Goal: Transaction & Acquisition: Purchase product/service

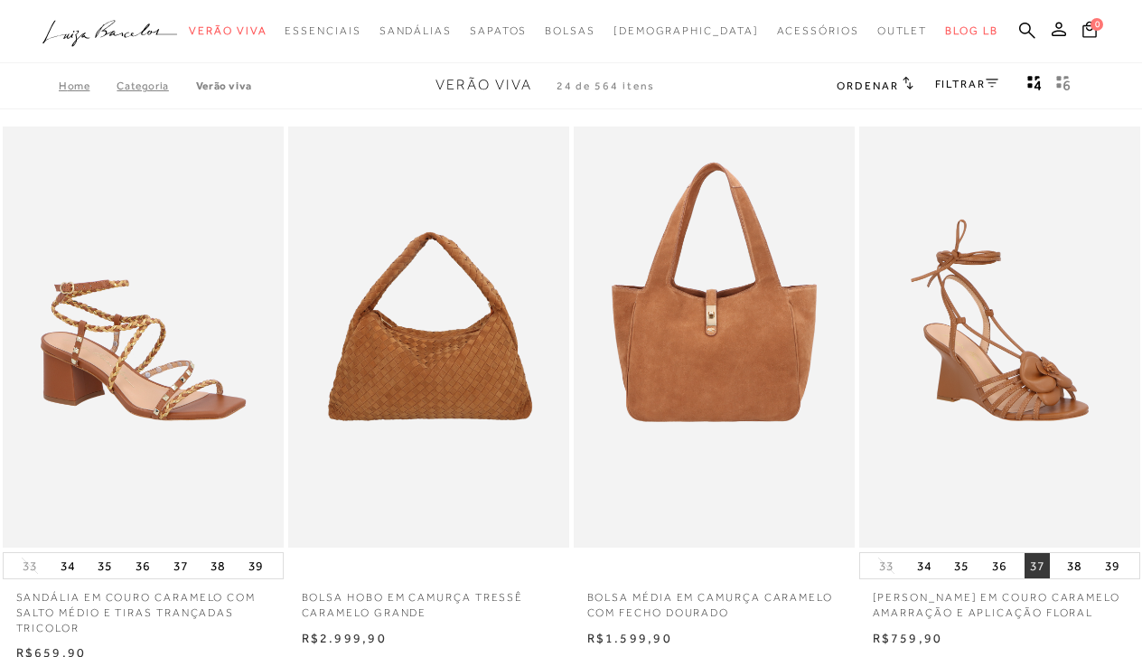
click at [1036, 560] on button "37" at bounding box center [1037, 565] width 25 height 25
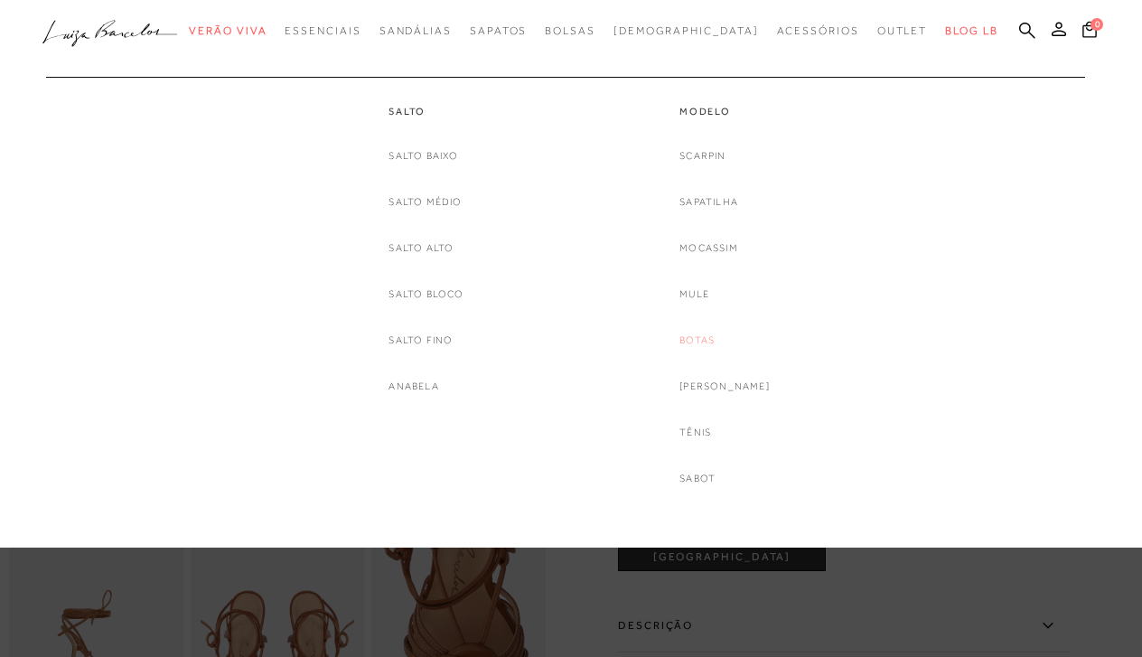
click at [711, 342] on link "Botas" at bounding box center [697, 340] width 35 height 19
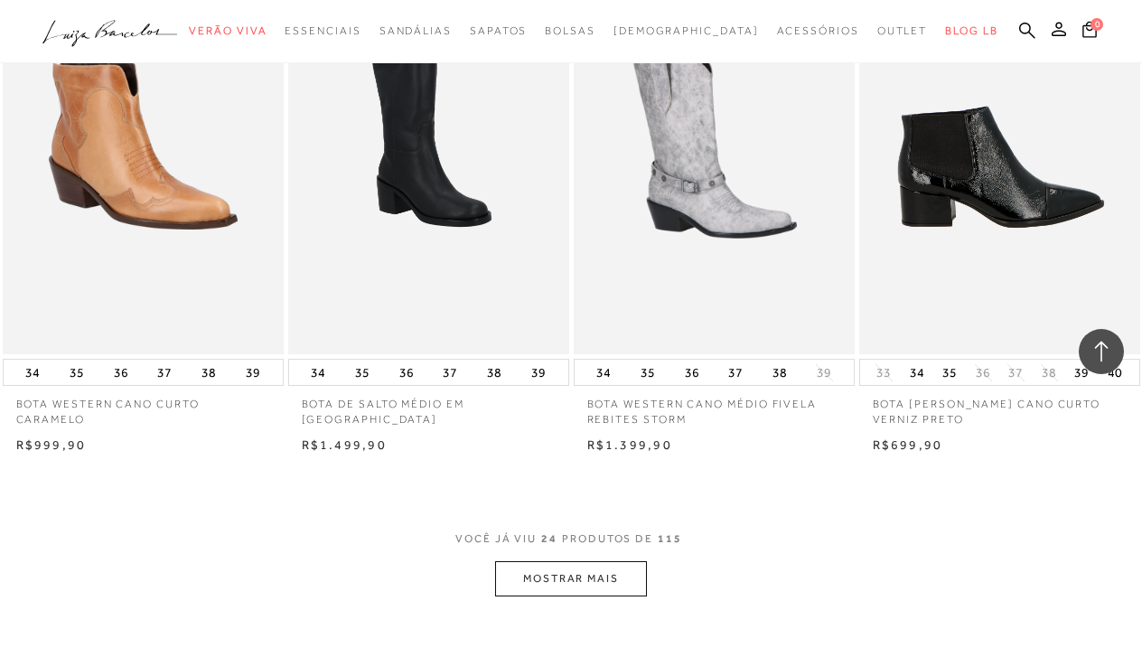
scroll to position [2909, 0]
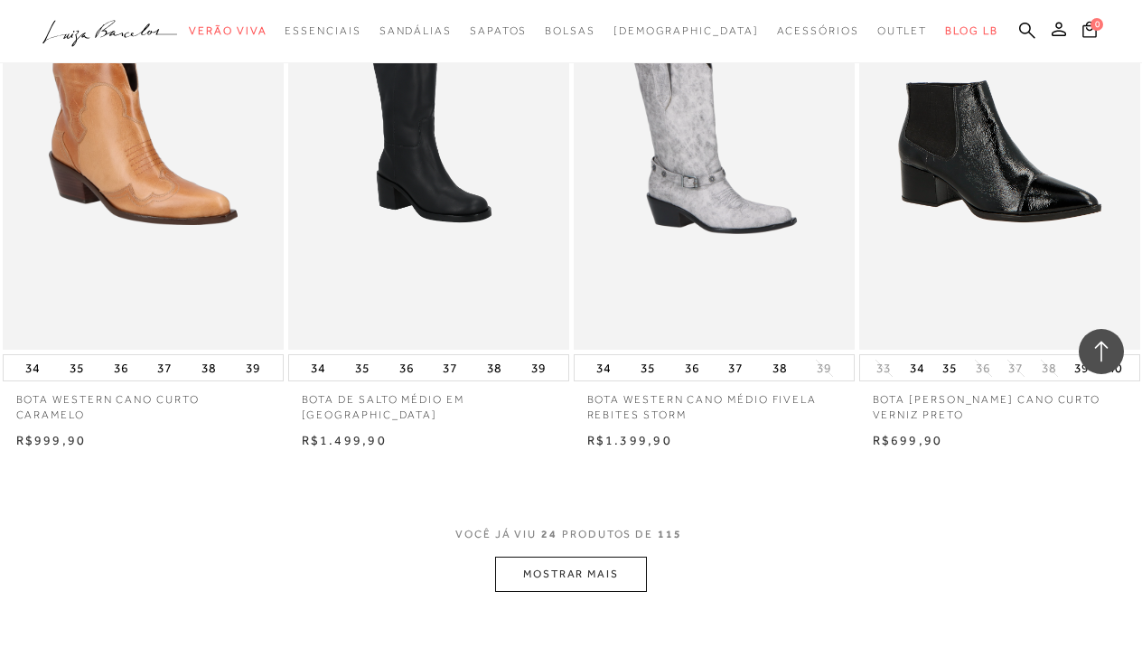
click at [562, 557] on button "MOSTRAR MAIS" at bounding box center [571, 574] width 152 height 35
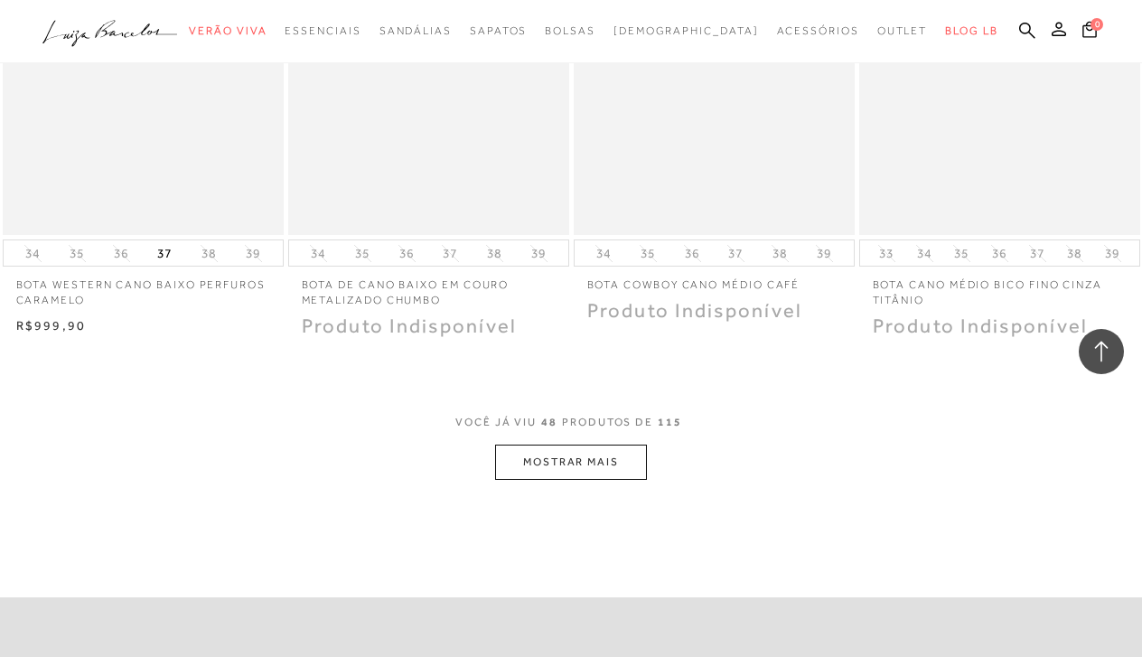
scroll to position [6271, 0]
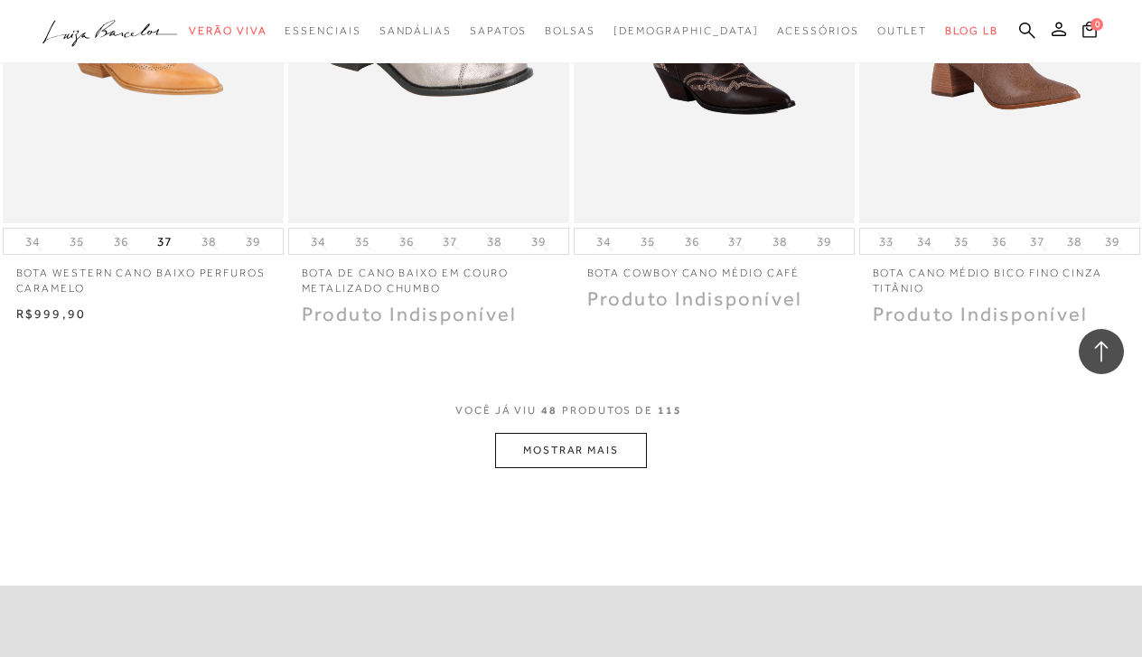
click at [640, 433] on button "MOSTRAR MAIS" at bounding box center [571, 450] width 152 height 35
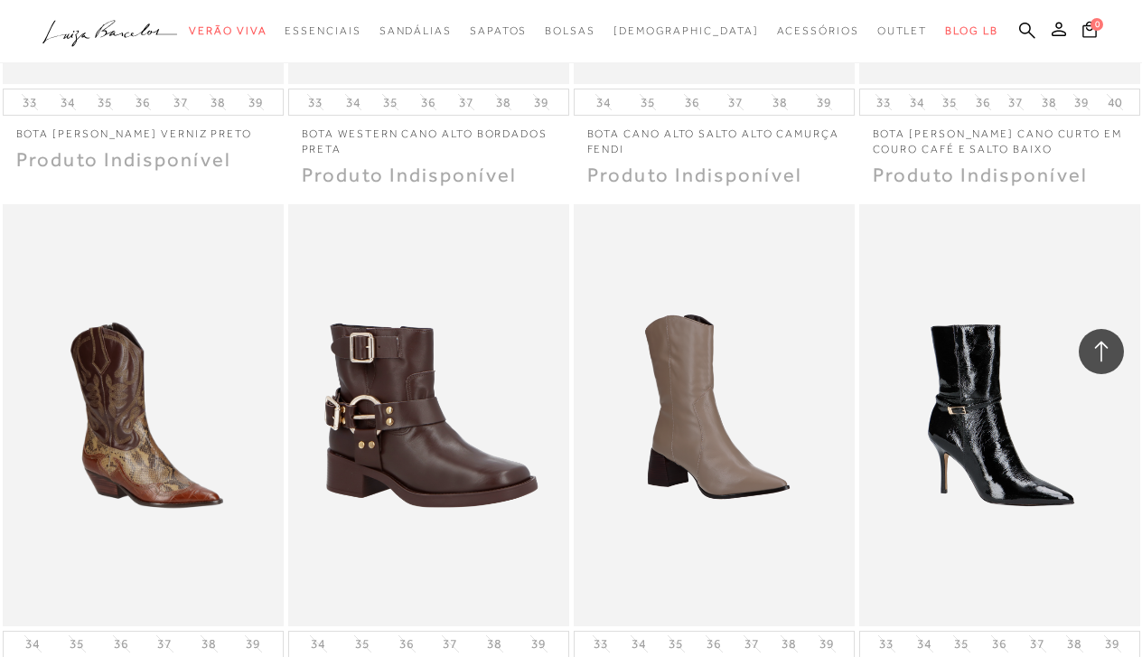
scroll to position [6941, 0]
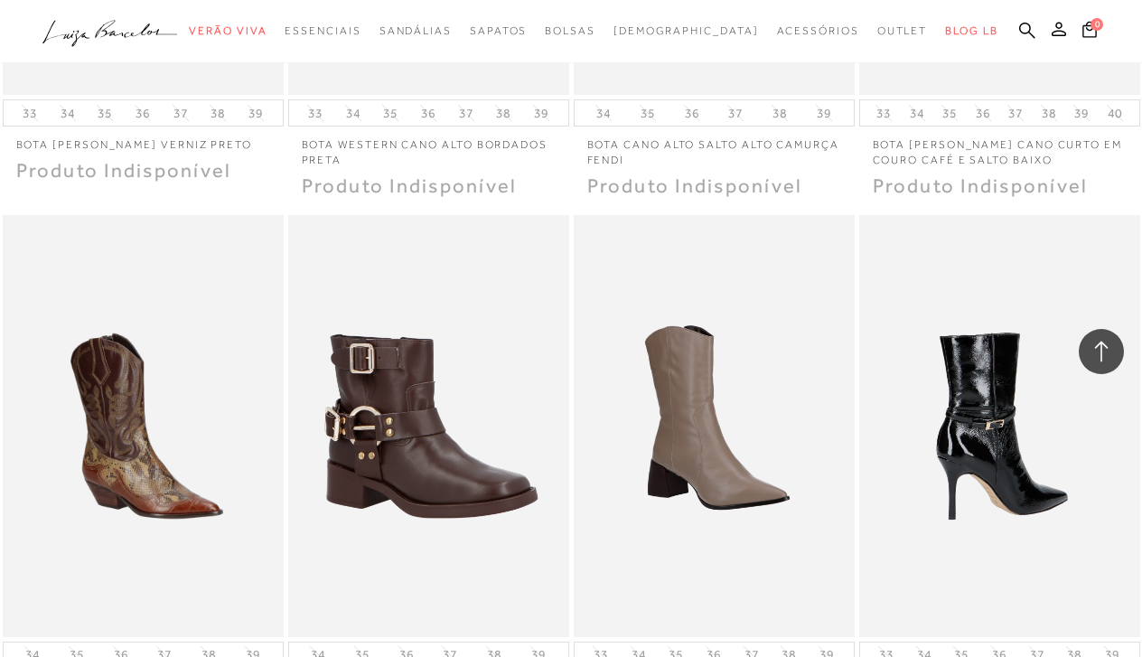
click at [957, 412] on img at bounding box center [1000, 426] width 279 height 422
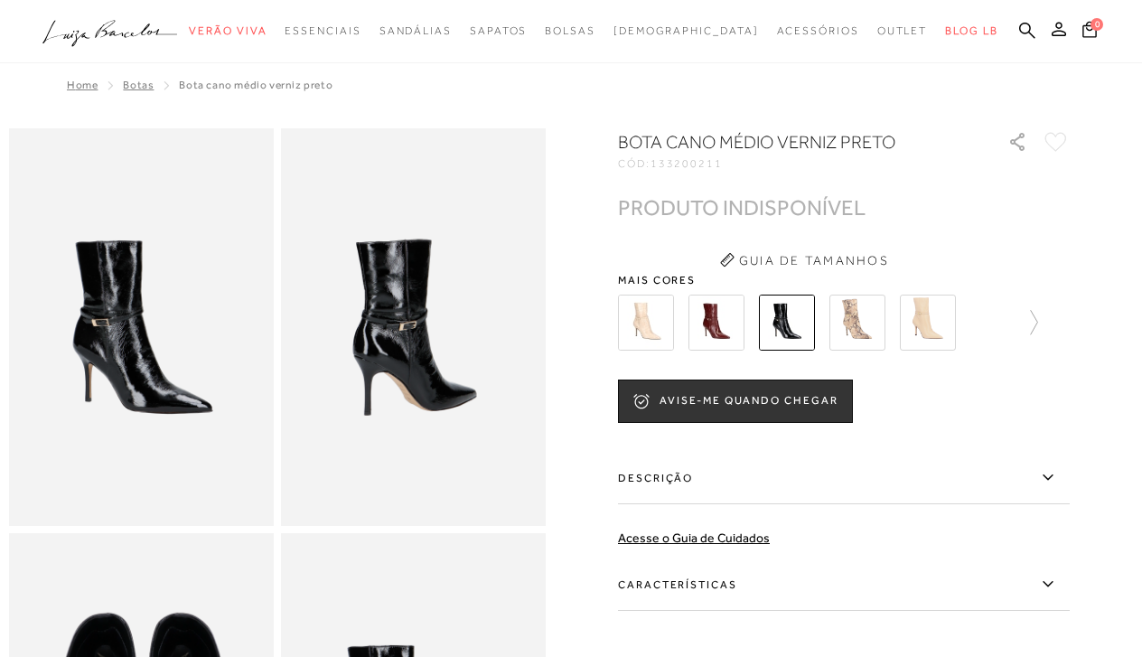
click at [191, 345] on img at bounding box center [141, 327] width 265 height 398
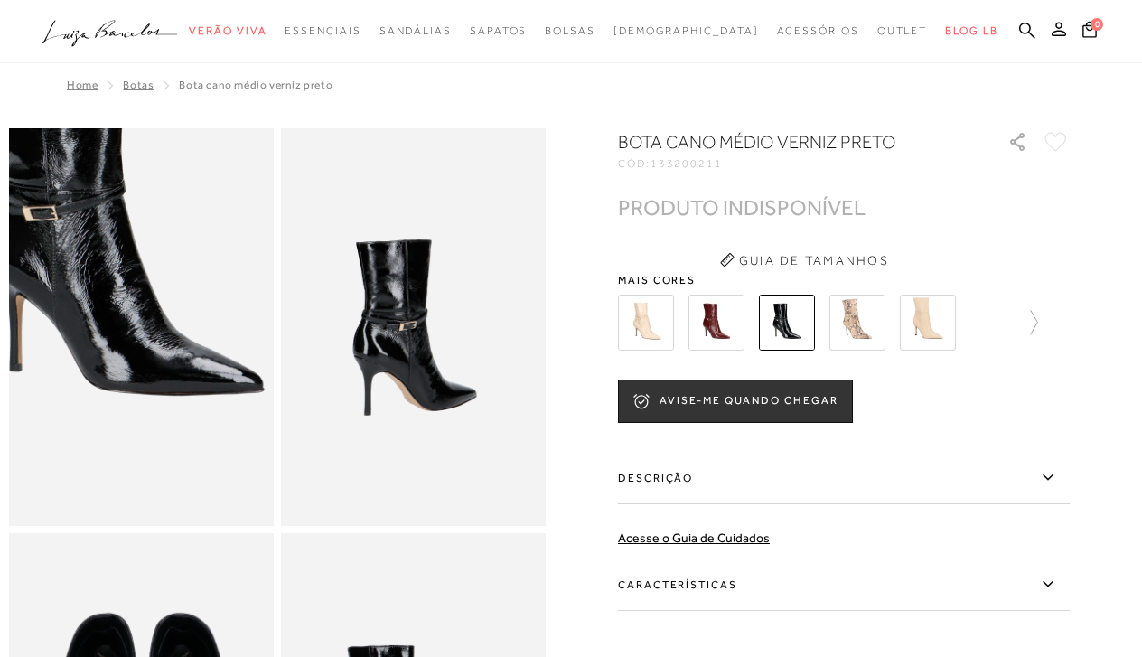
click at [161, 432] on img at bounding box center [122, 222] width 530 height 794
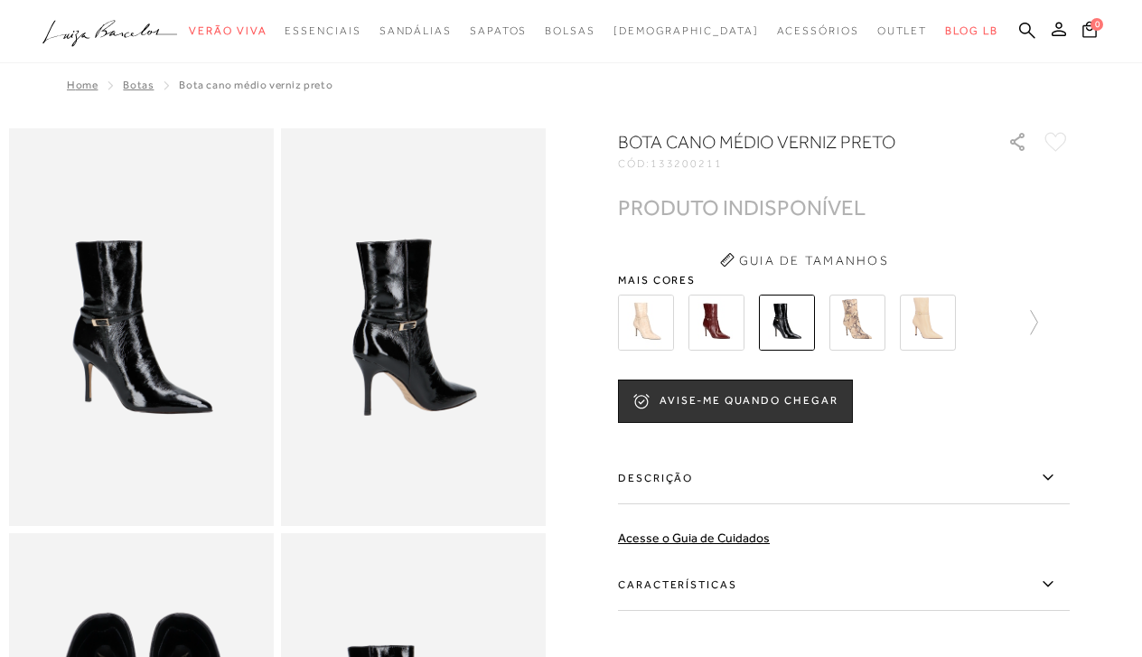
click at [797, 260] on button "Guia de Tamanhos" at bounding box center [804, 260] width 181 height 29
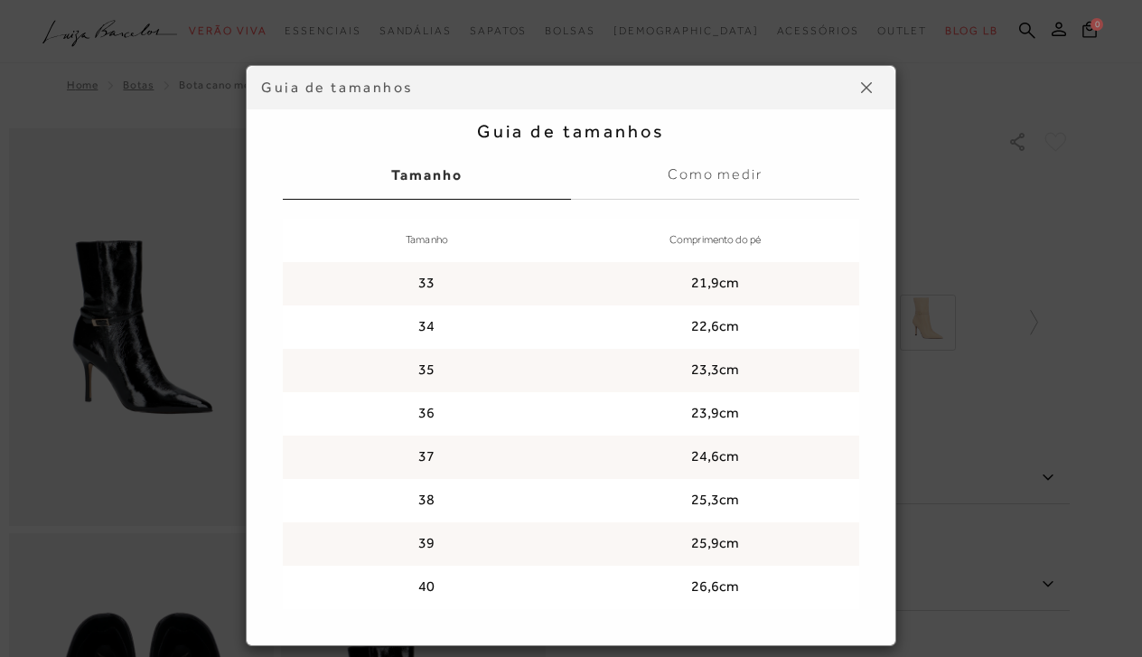
click at [866, 82] on img at bounding box center [866, 87] width 11 height 11
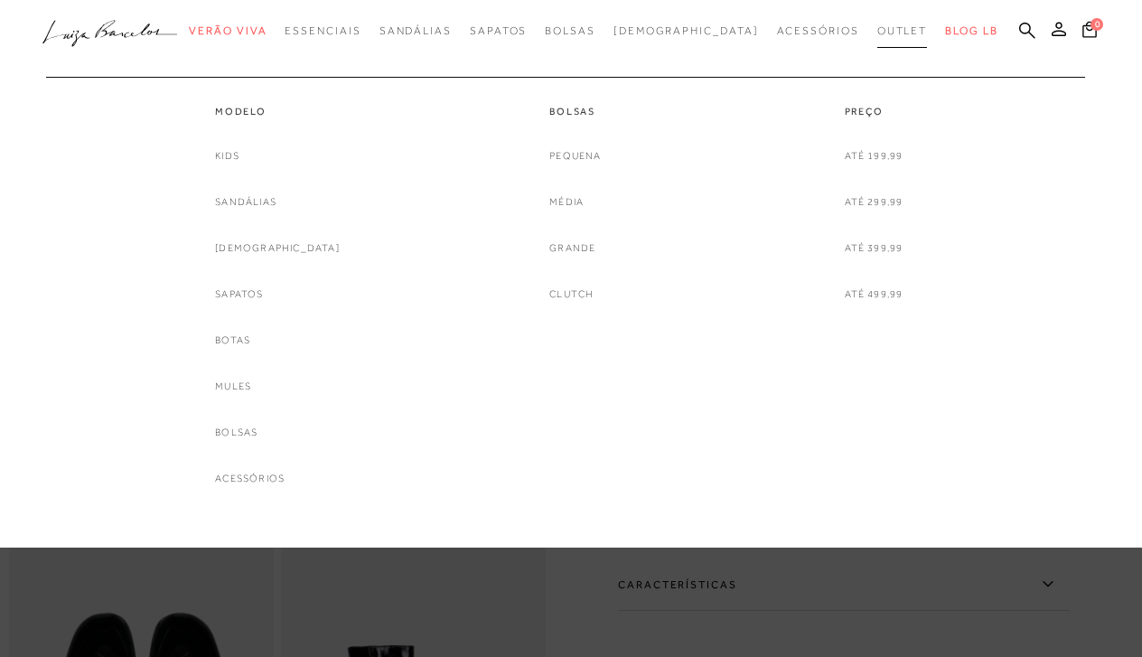
click at [877, 25] on span "Outlet" at bounding box center [902, 30] width 51 height 13
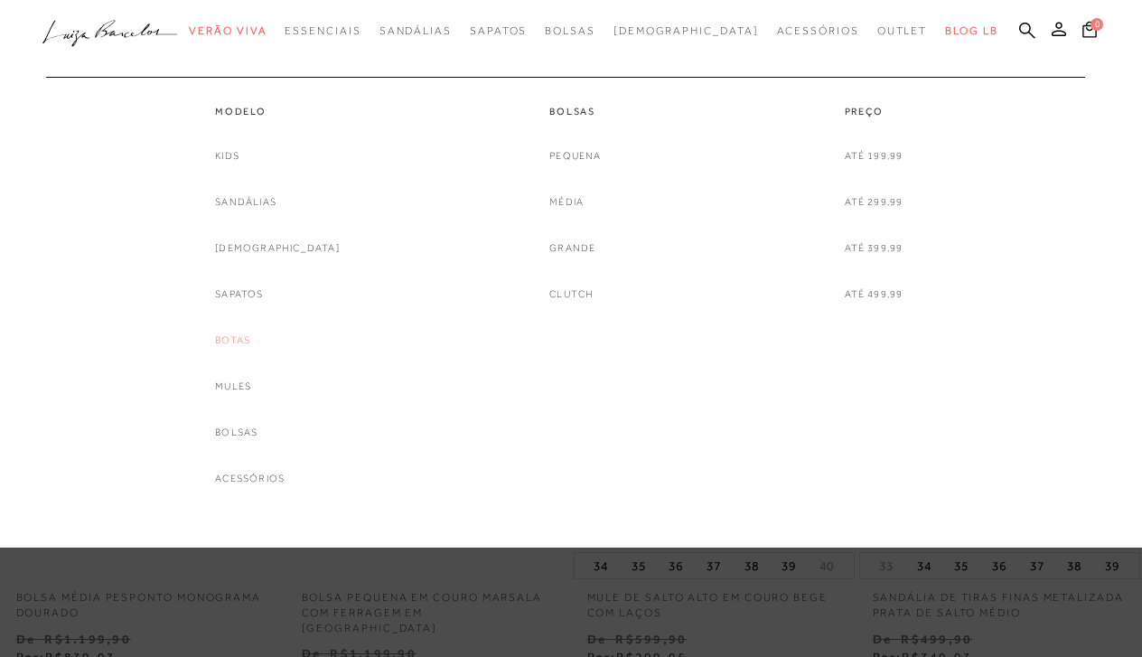
click at [250, 333] on link "Botas" at bounding box center [232, 340] width 35 height 19
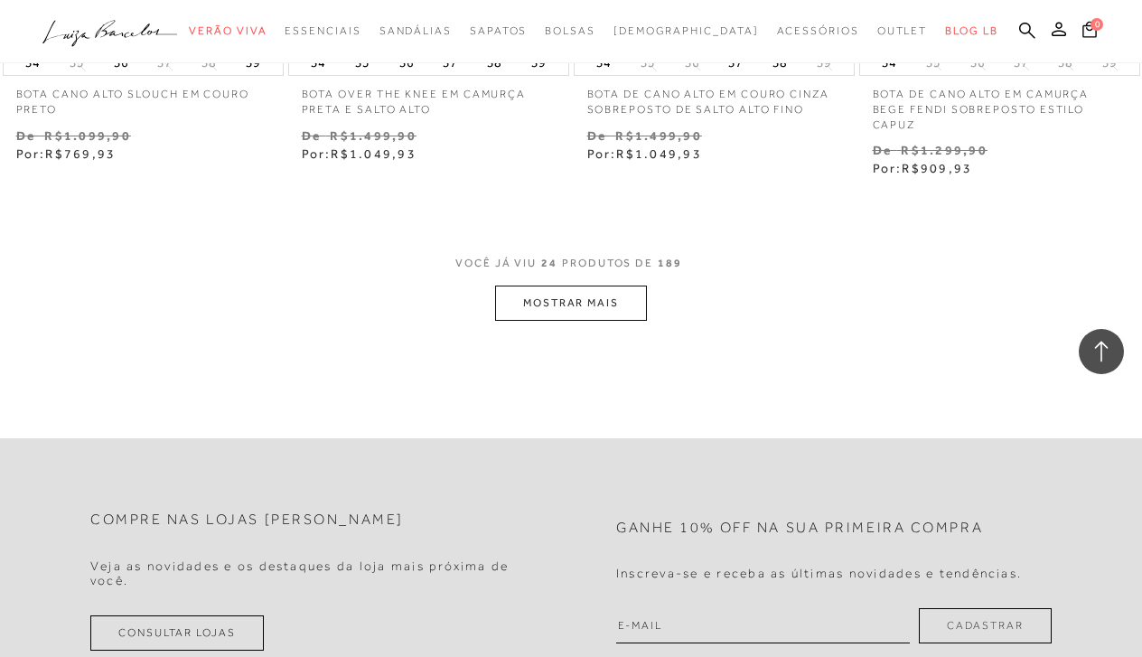
scroll to position [3325, 0]
click at [530, 299] on button "MOSTRAR MAIS" at bounding box center [571, 302] width 152 height 35
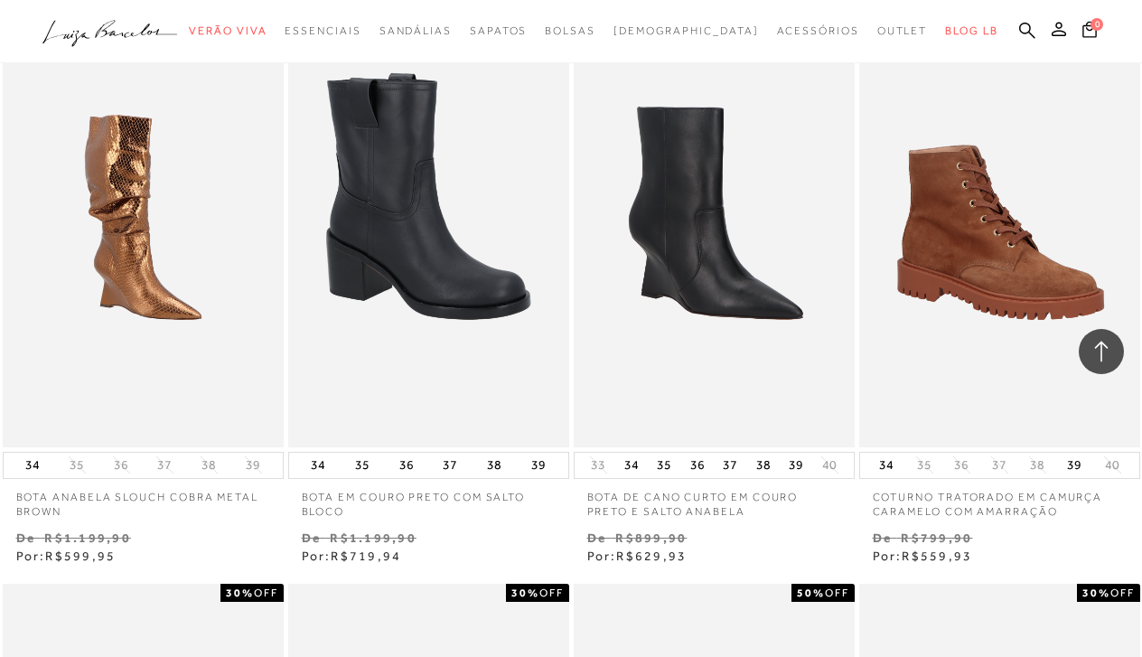
scroll to position [5165, 0]
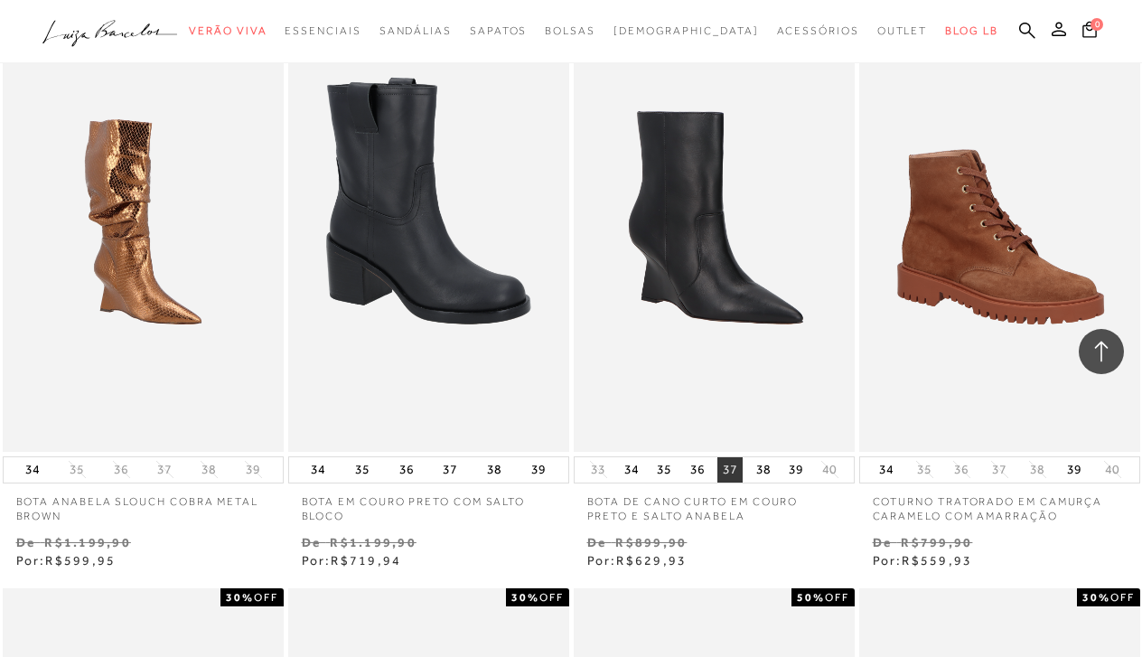
click at [729, 457] on button "37" at bounding box center [730, 469] width 25 height 25
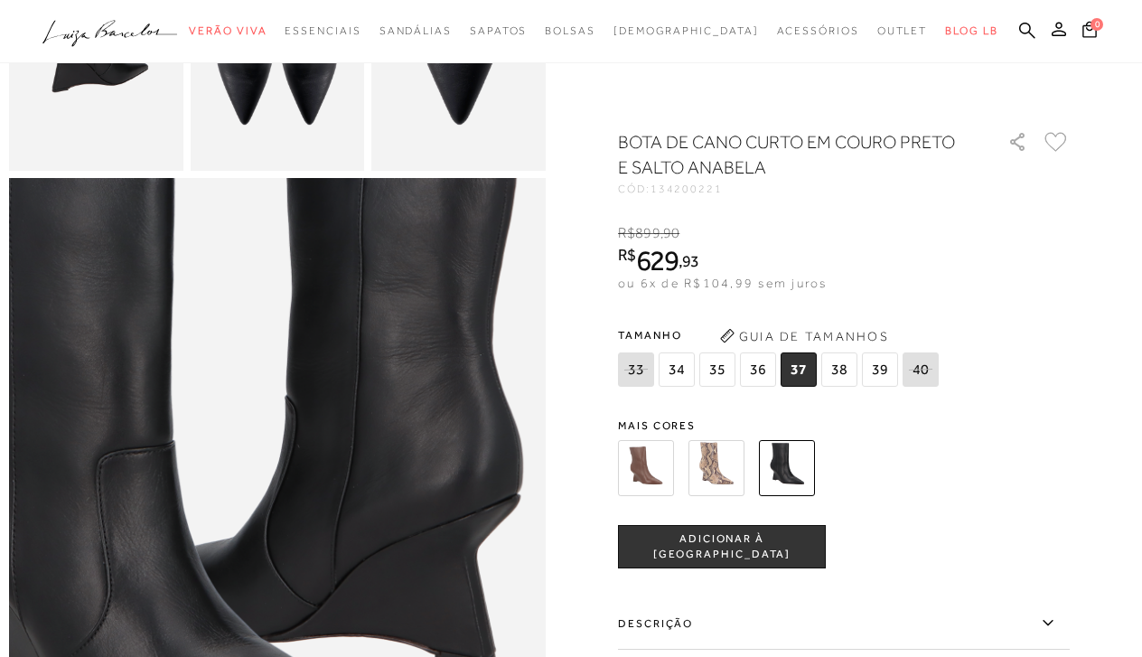
scroll to position [683, 0]
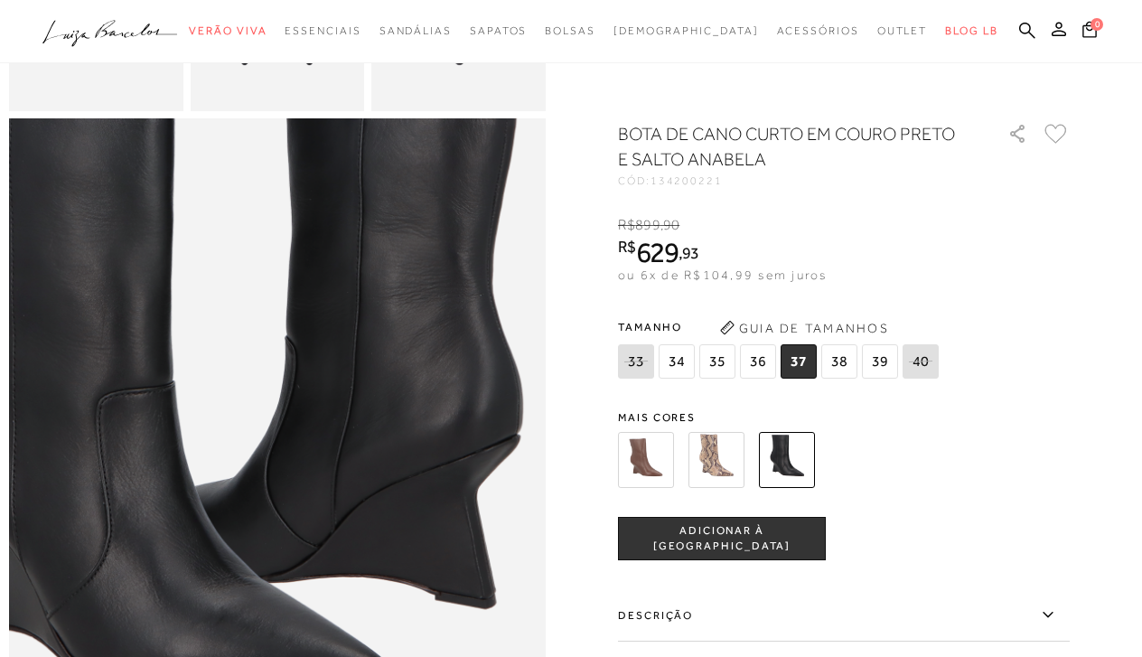
click at [1061, 505] on div "BOTA DE CANO CURTO EM COURO PRETO E SALTO ANABELA CÓD: 134200221 × É necessário…" at bounding box center [844, 522] width 452 height 802
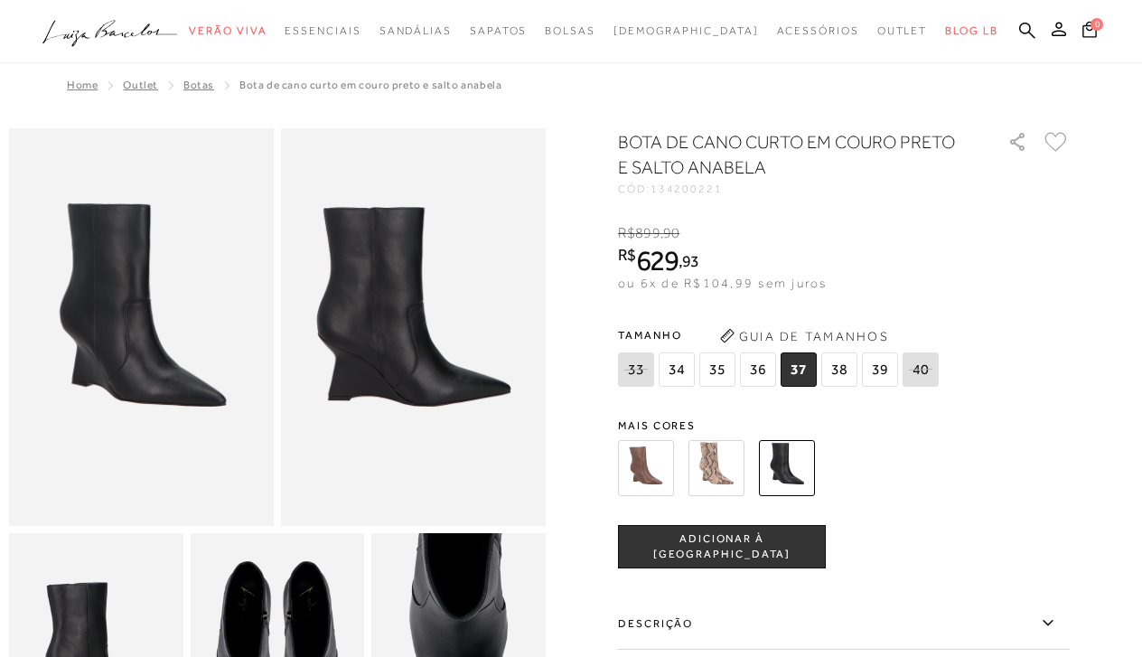
scroll to position [0, 0]
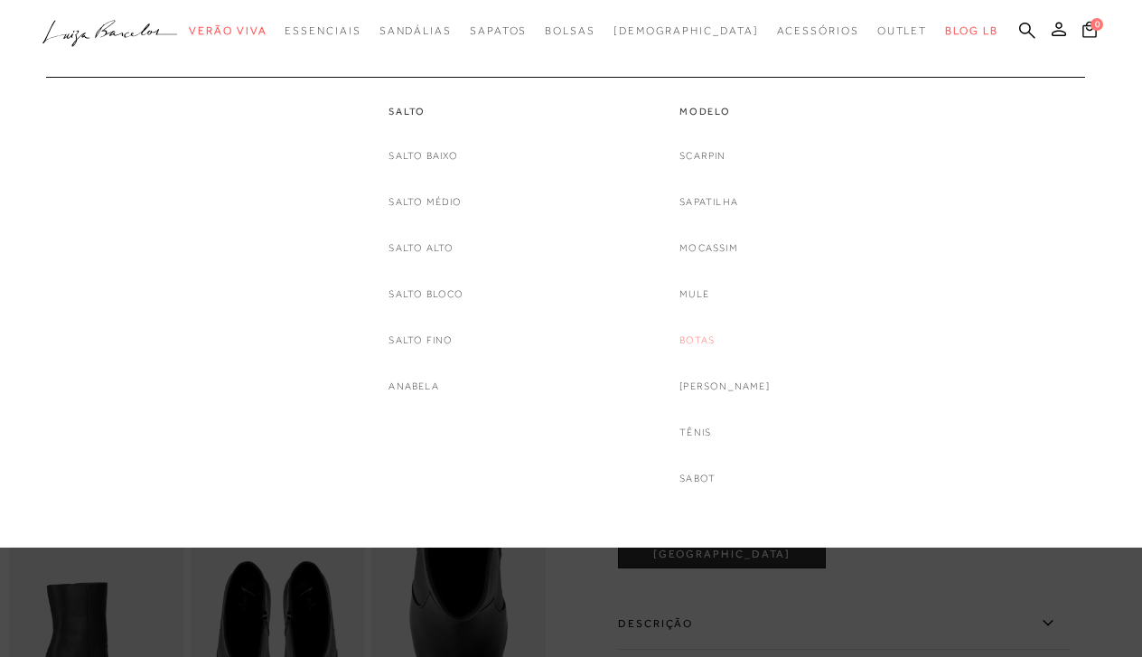
click at [705, 338] on link "Botas" at bounding box center [697, 340] width 35 height 19
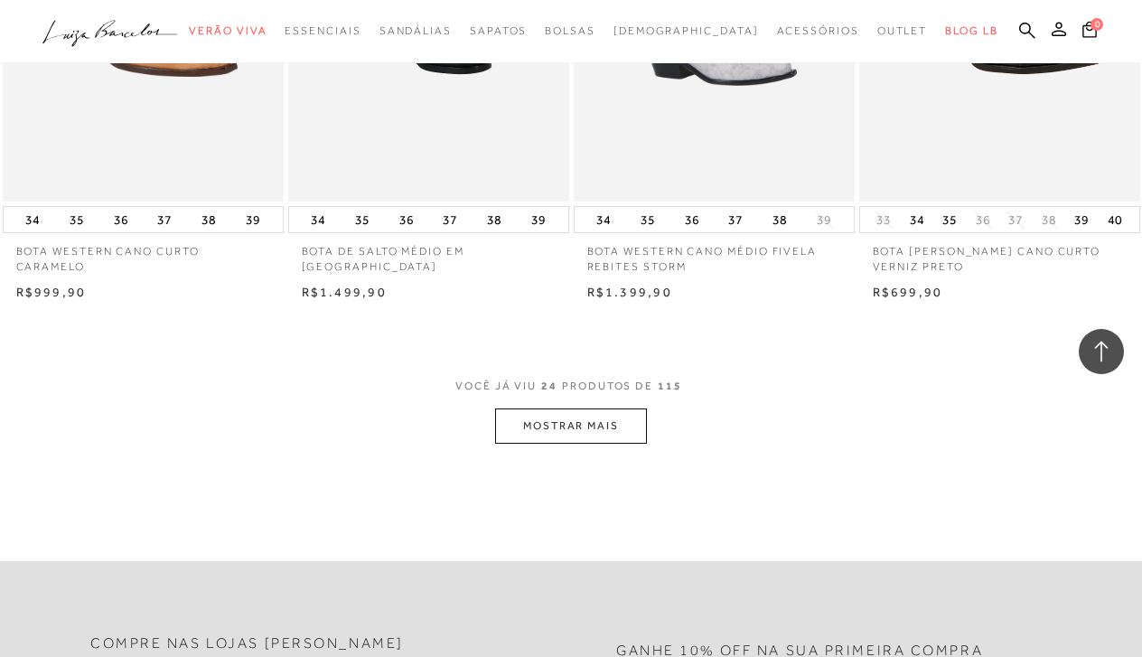
scroll to position [3058, 0]
click at [536, 408] on button "MOSTRAR MAIS" at bounding box center [571, 425] width 152 height 35
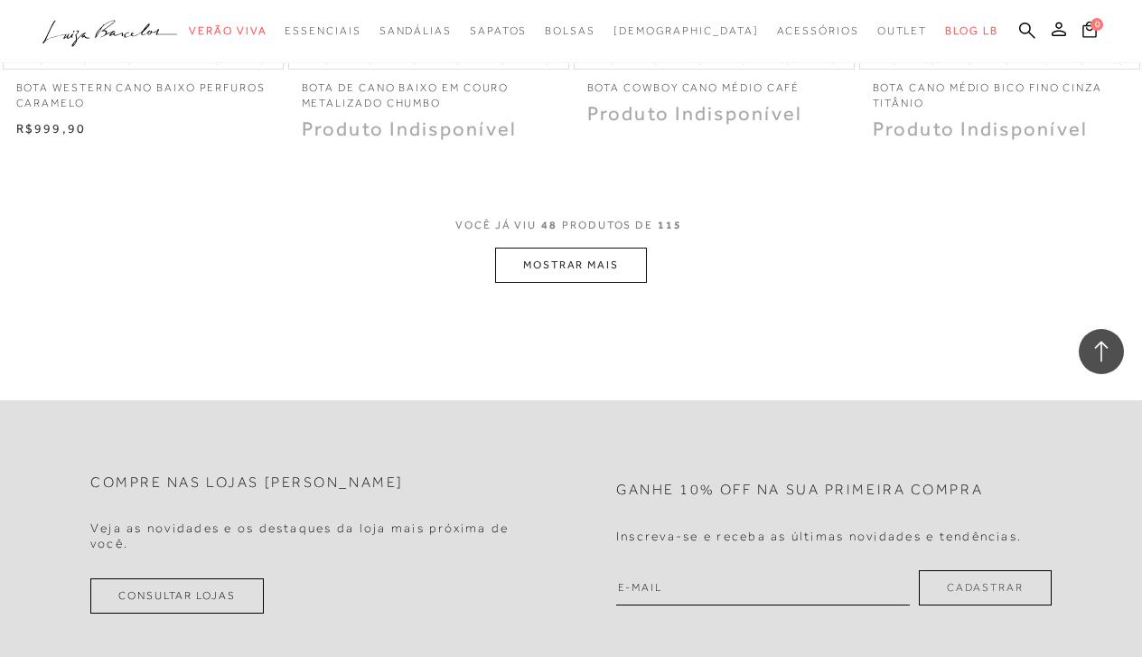
scroll to position [6459, 0]
click at [516, 245] on button "MOSTRAR MAIS" at bounding box center [571, 262] width 152 height 35
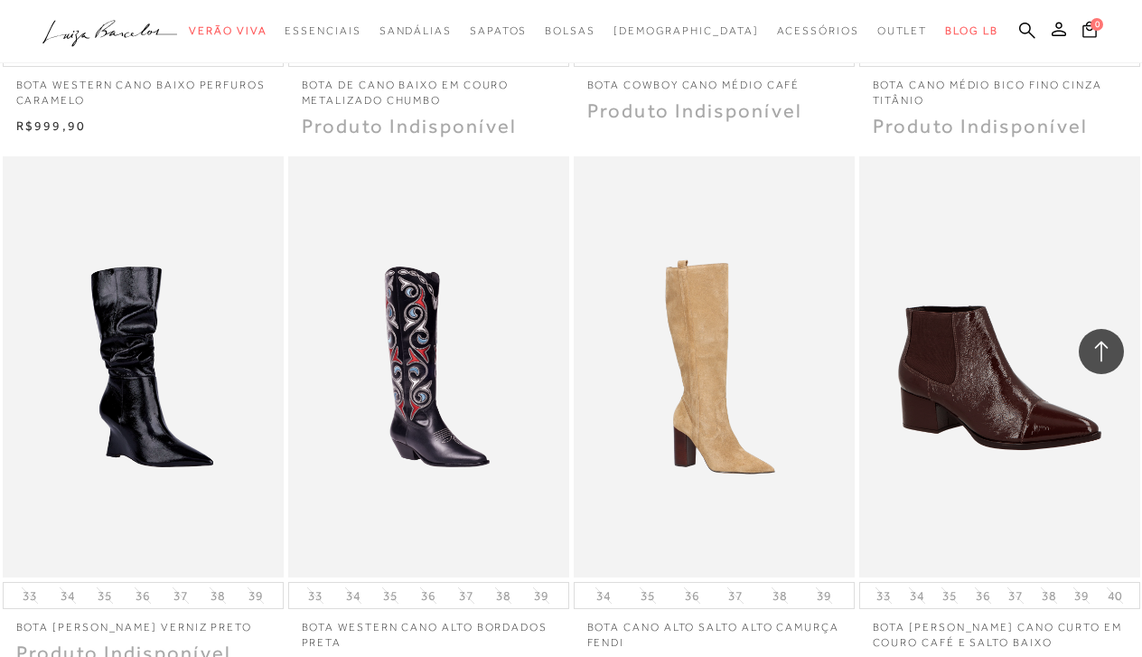
click at [1112, 609] on p "BOTA [PERSON_NAME] CANO CURTO EM COURO CAFÉ E SALTO BAIXO" at bounding box center [999, 630] width 281 height 42
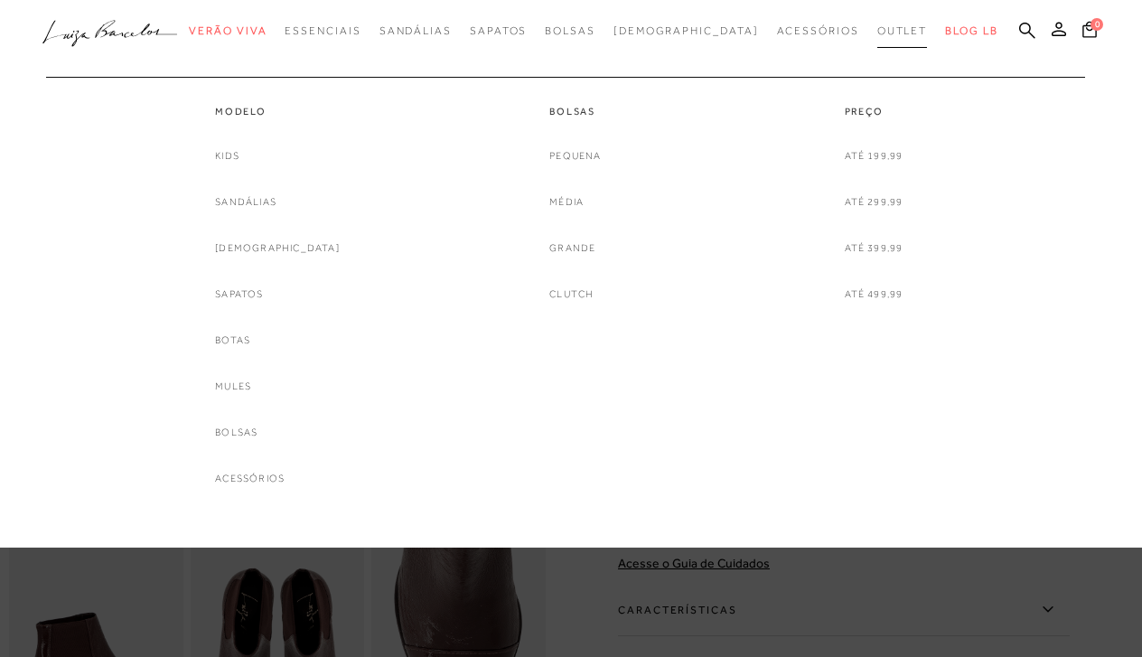
click at [877, 24] on span "Outlet" at bounding box center [902, 30] width 51 height 13
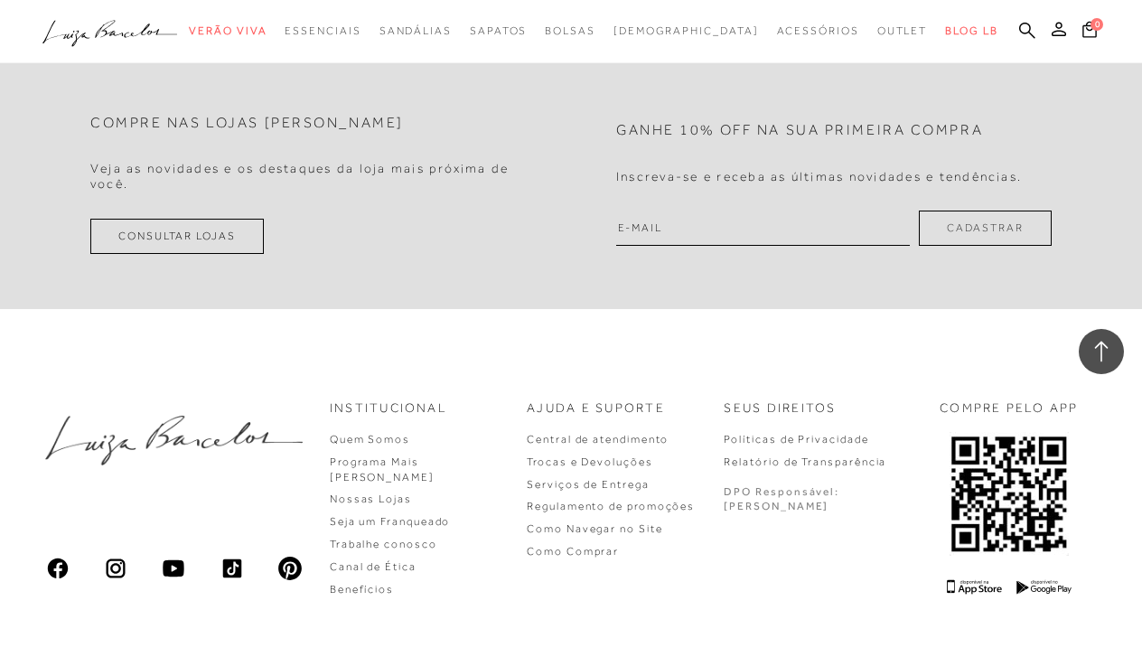
scroll to position [3777, 0]
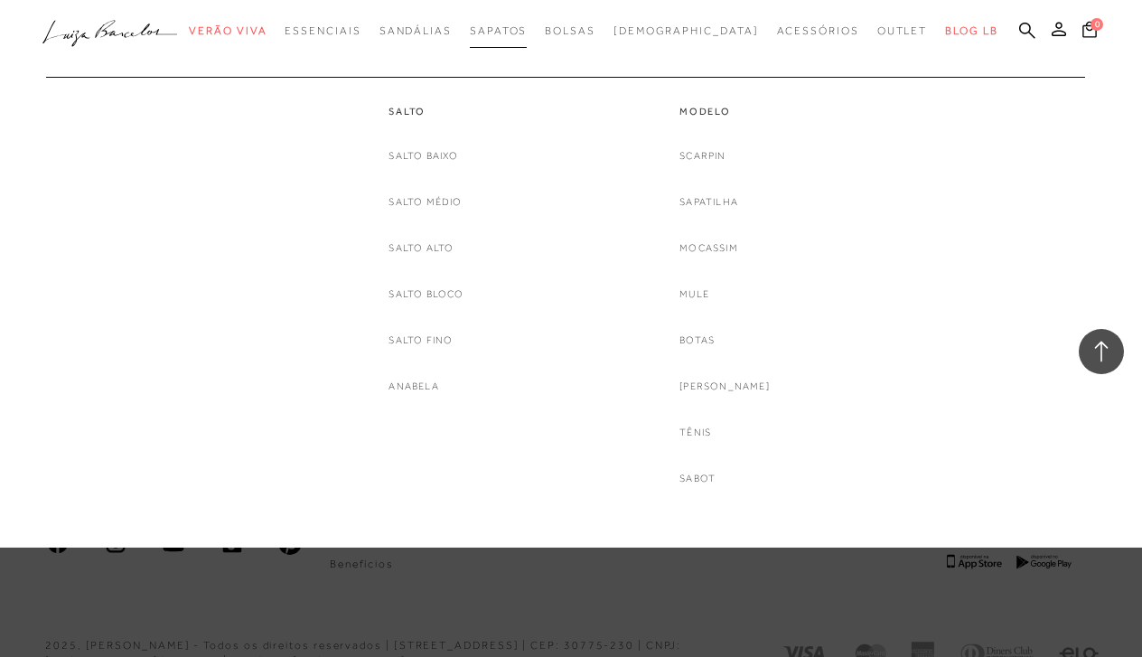
click at [527, 33] on span "Sapatos" at bounding box center [498, 30] width 57 height 13
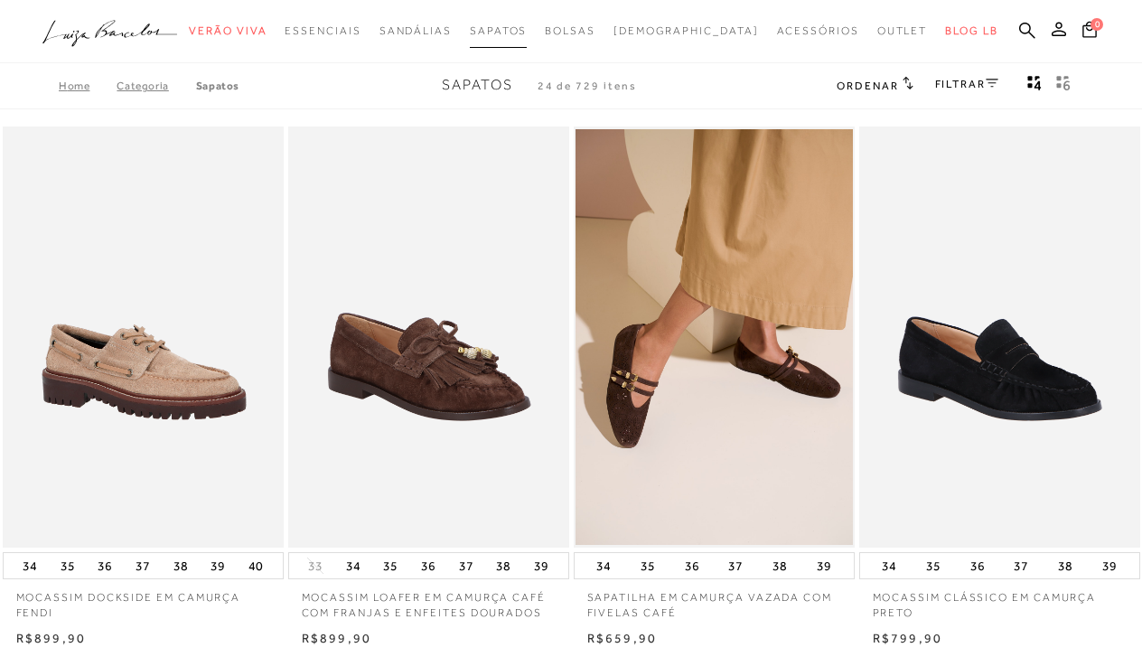
click at [527, 33] on span "Sapatos" at bounding box center [498, 30] width 57 height 13
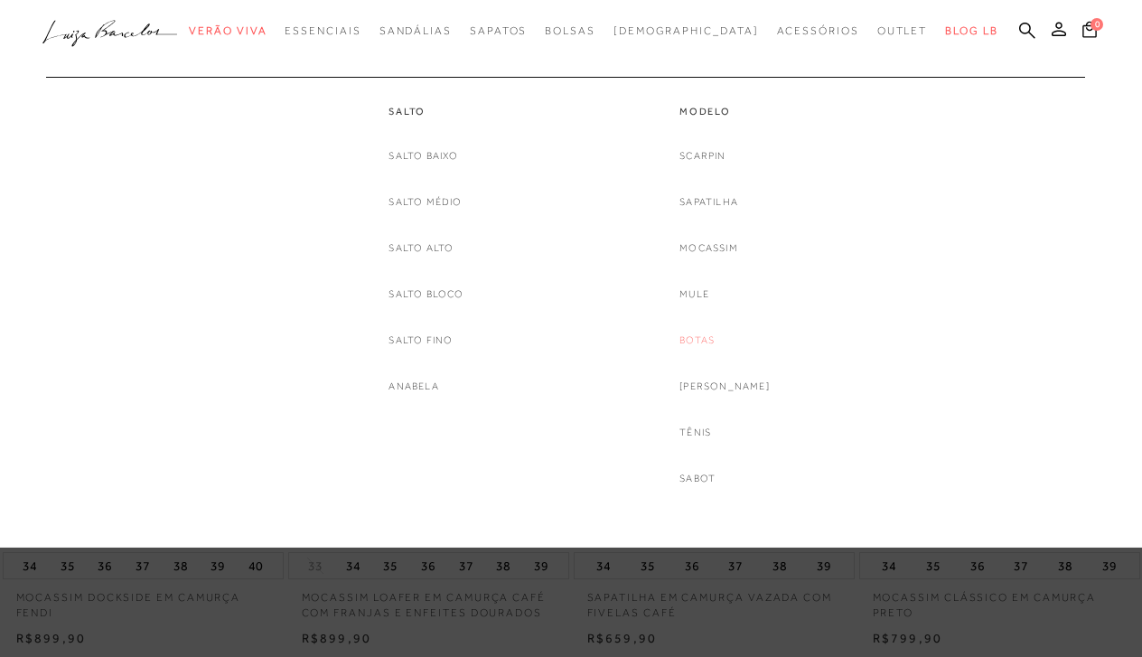
click at [701, 340] on link "Botas" at bounding box center [697, 340] width 35 height 19
